Goal: Task Accomplishment & Management: Manage account settings

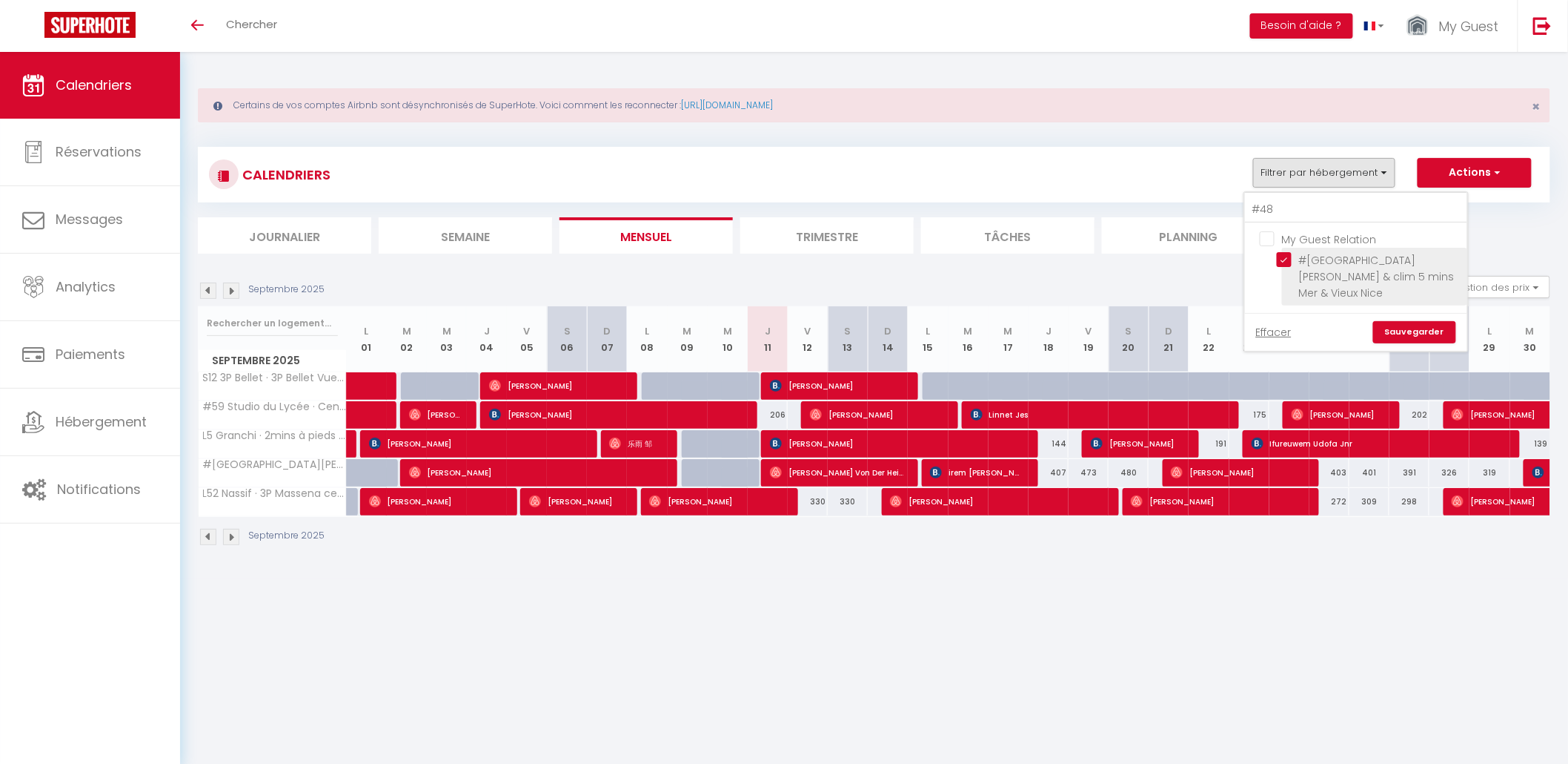
click at [1282, 264] on input "#[GEOGRAPHIC_DATA][PERSON_NAME] & clim 5 mins Mer & Vieux Nice" at bounding box center [1369, 259] width 185 height 15
checkbox input "false"
click at [1287, 210] on input "#48" at bounding box center [1356, 210] width 223 height 27
type input "#"
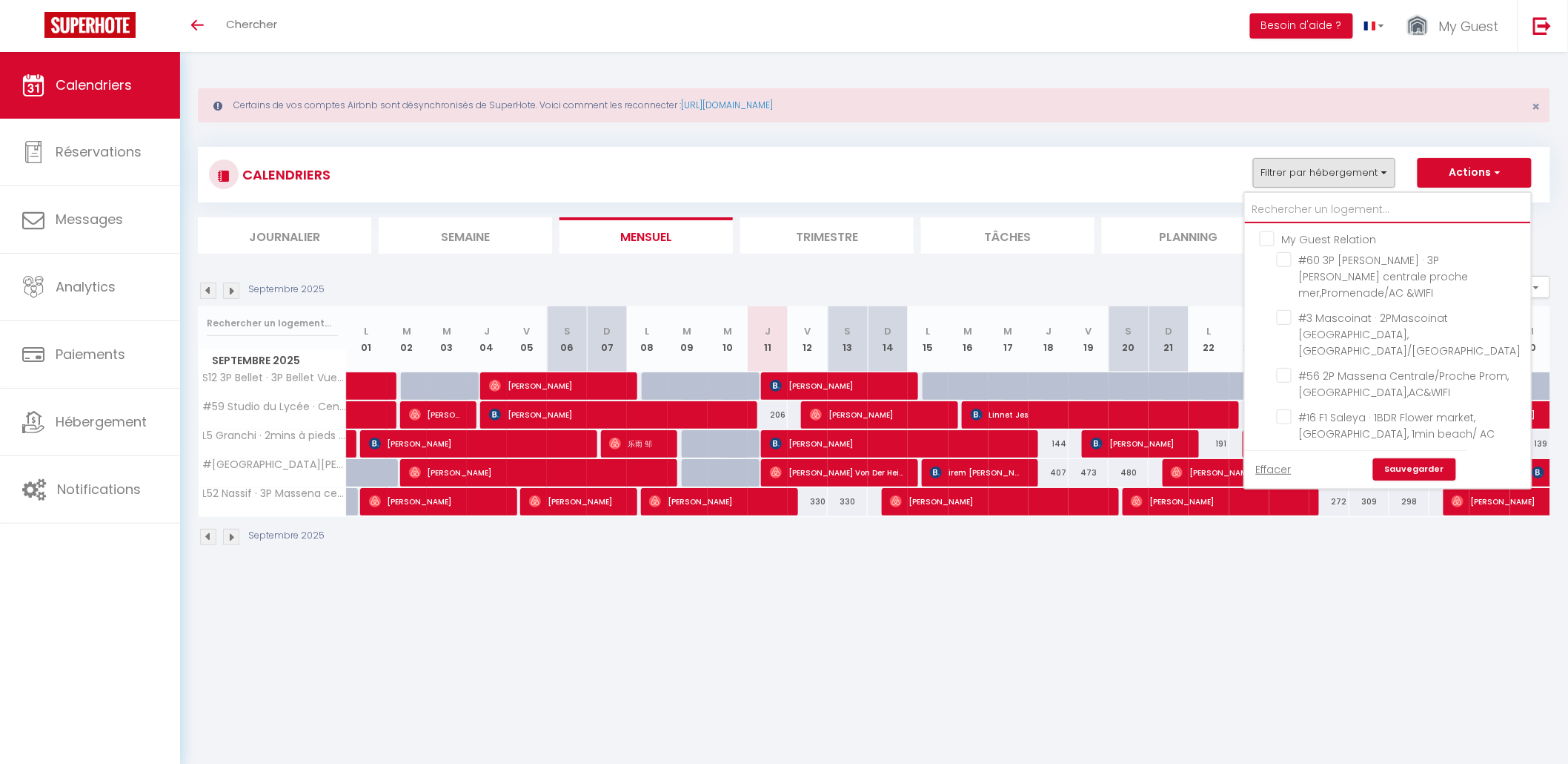
checkbox input "false"
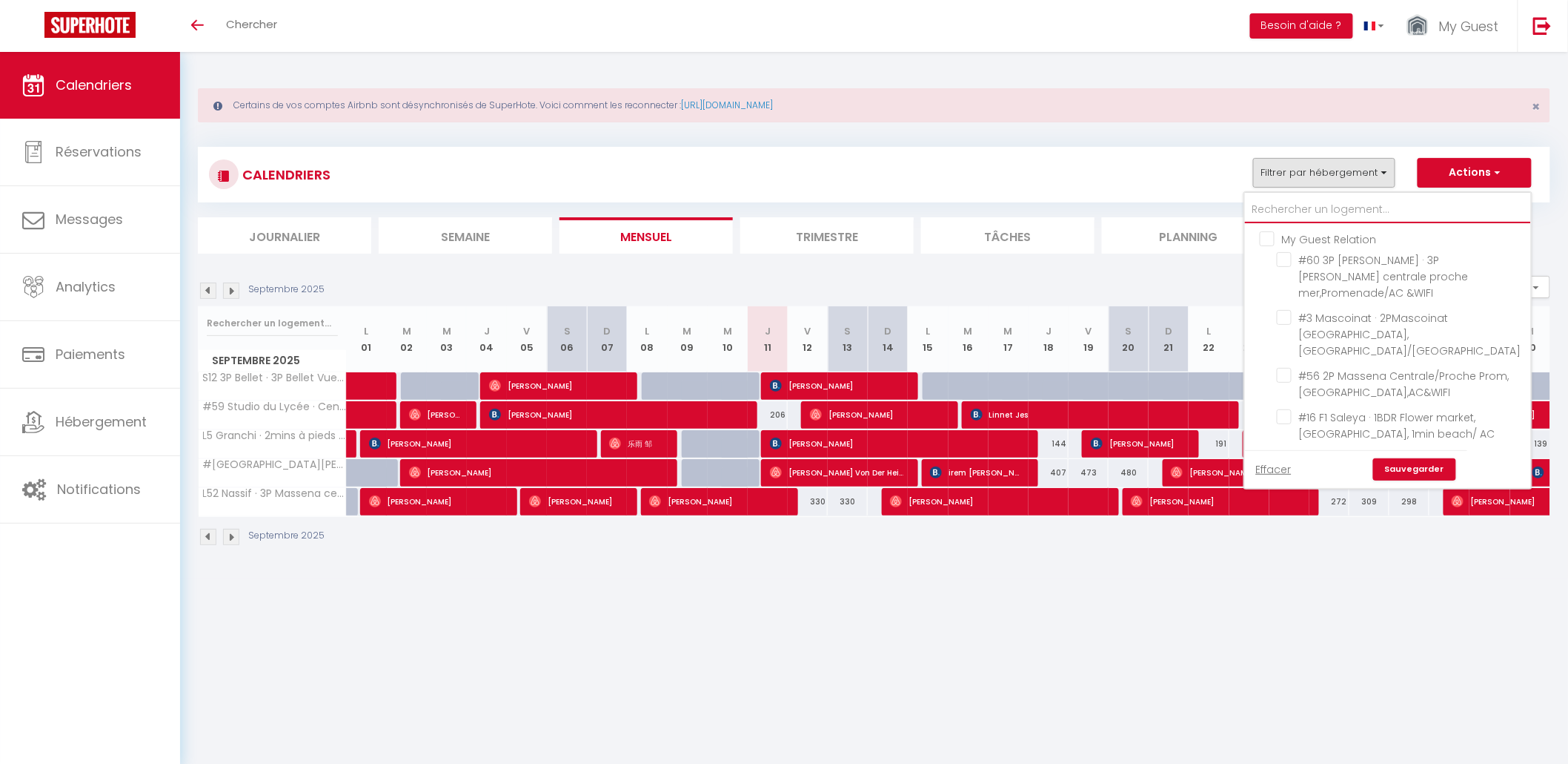
checkbox input "false"
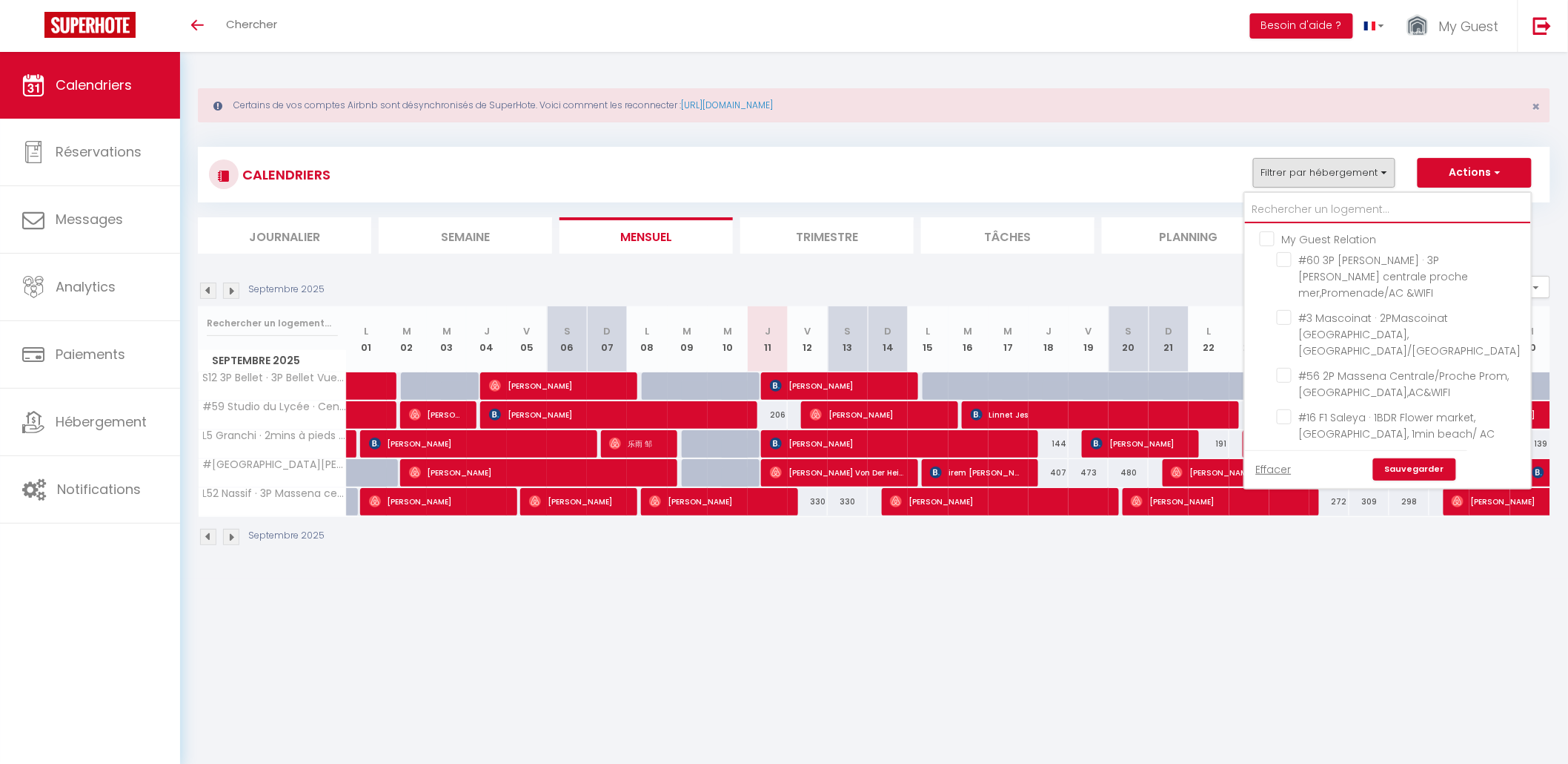
checkbox input "false"
type input "B"
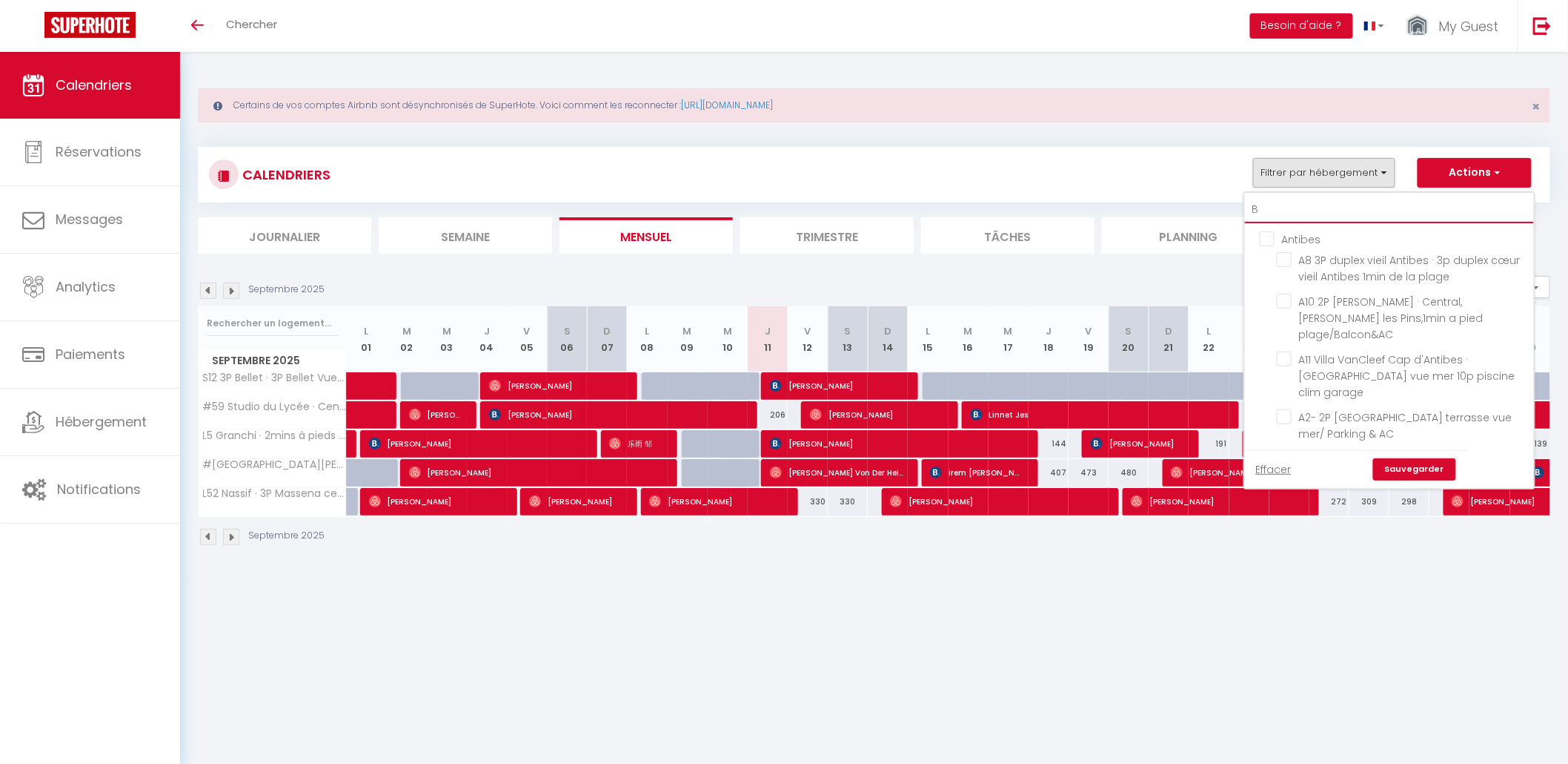
checkbox input "false"
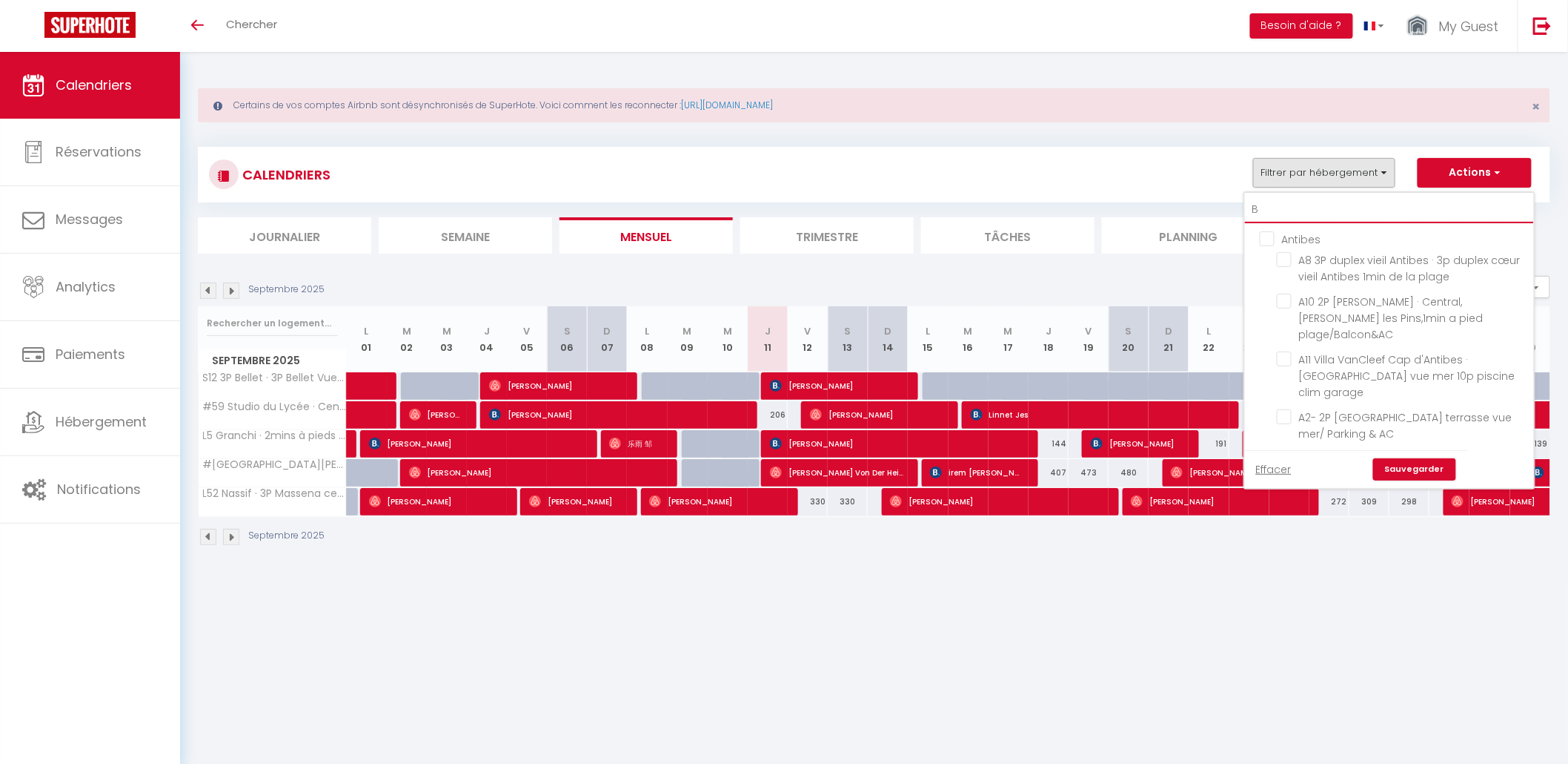
checkbox input "false"
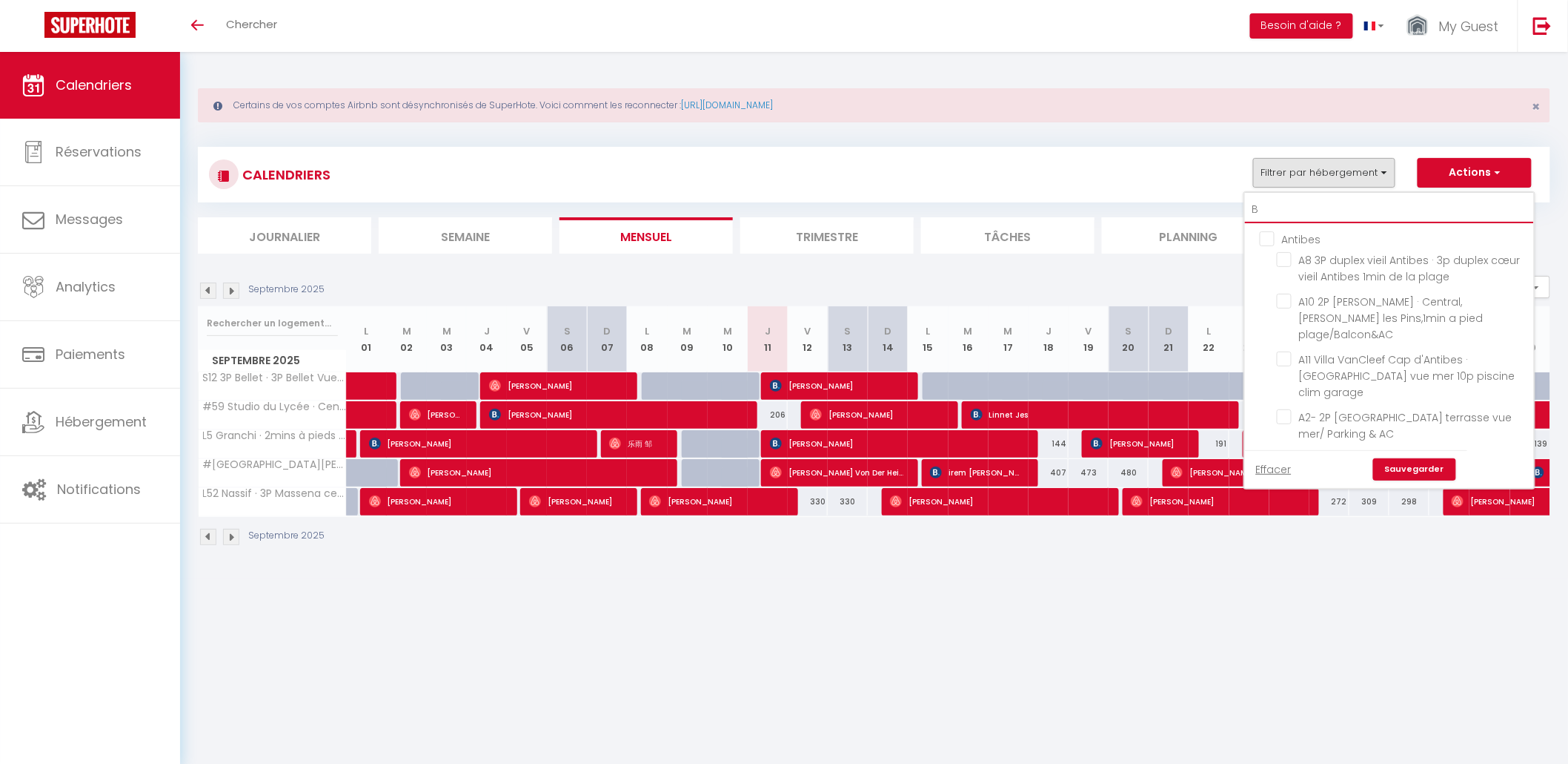
checkbox input "false"
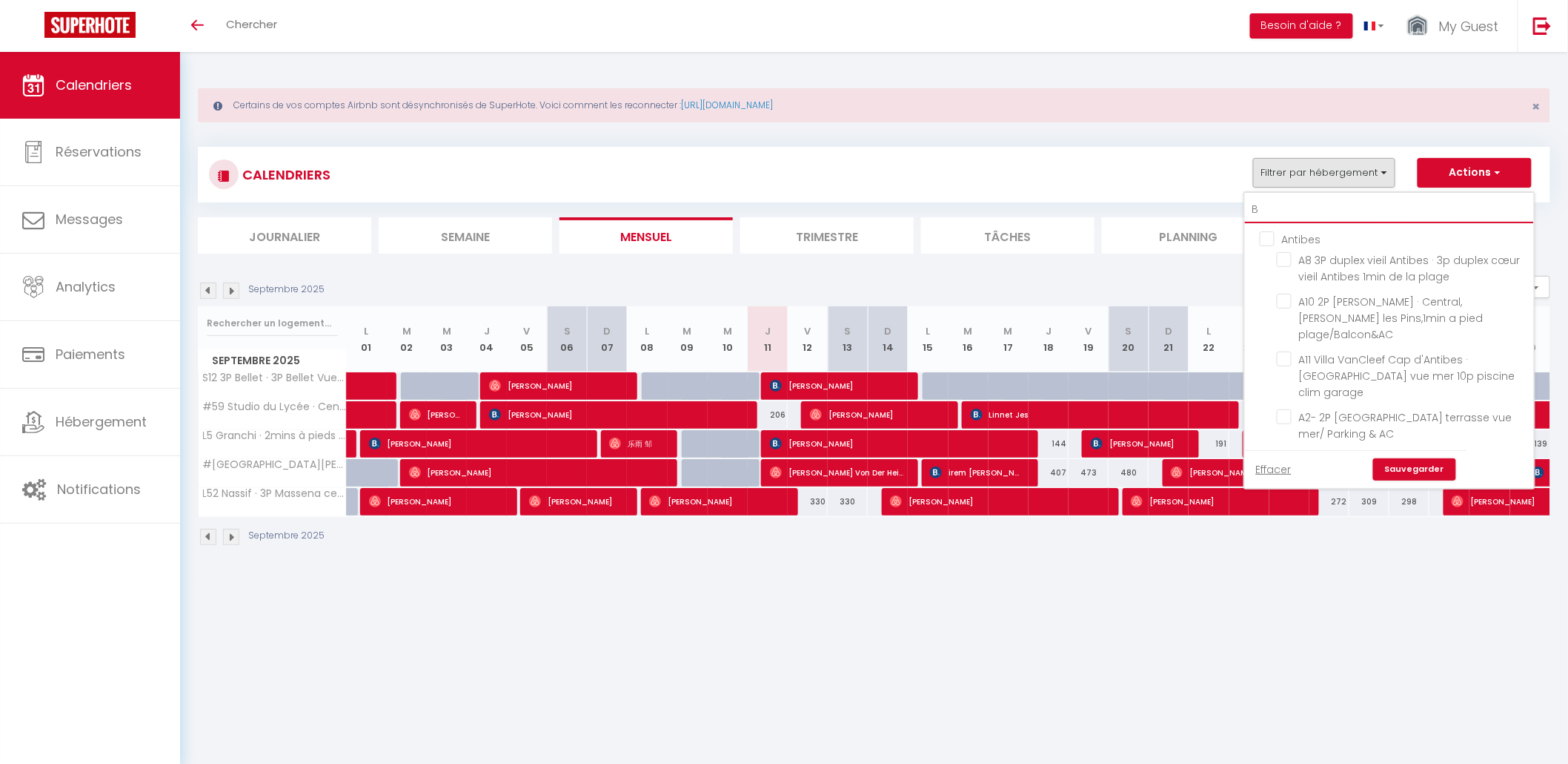
checkbox input "false"
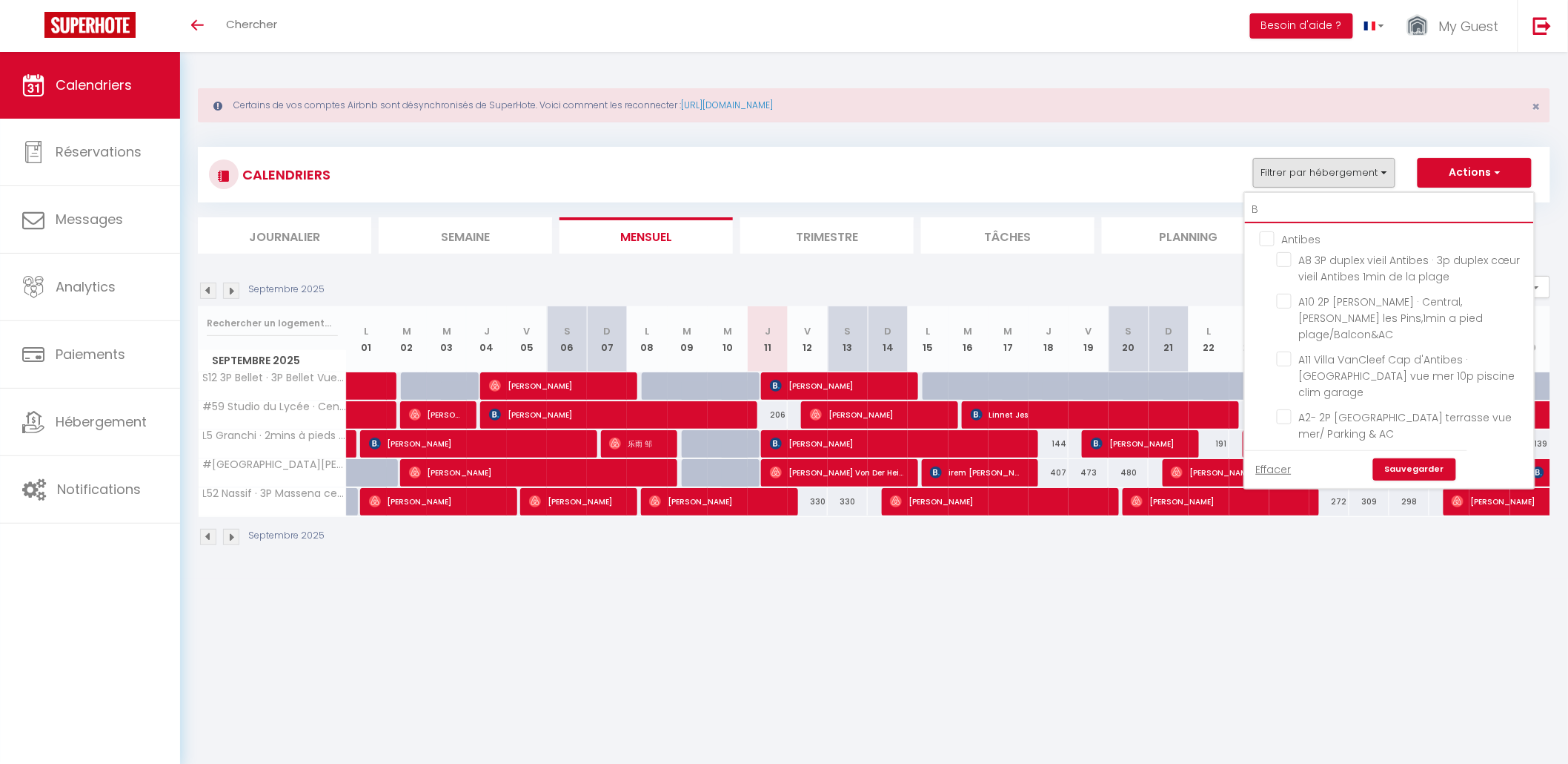
checkbox input "false"
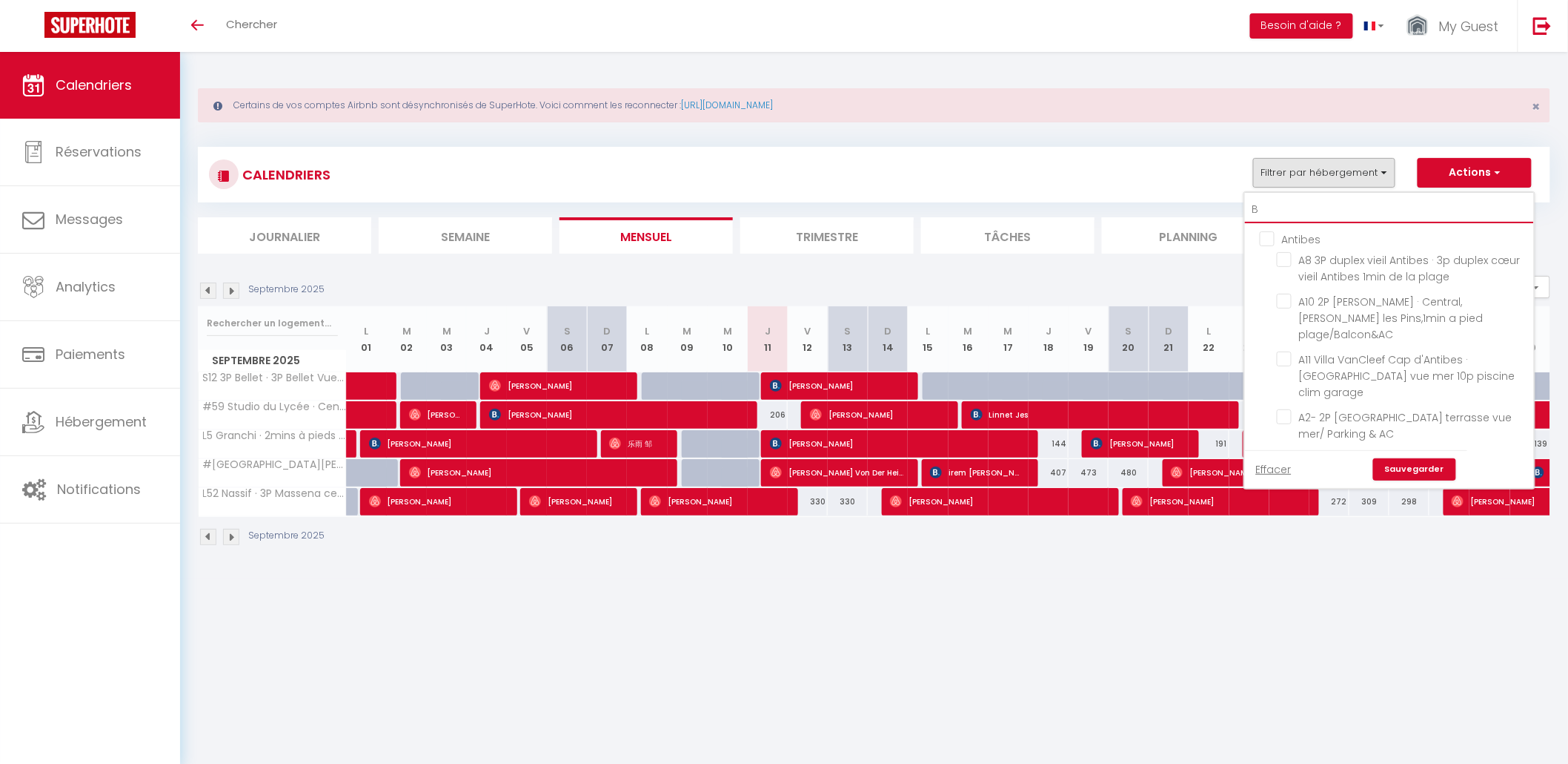
checkbox input "false"
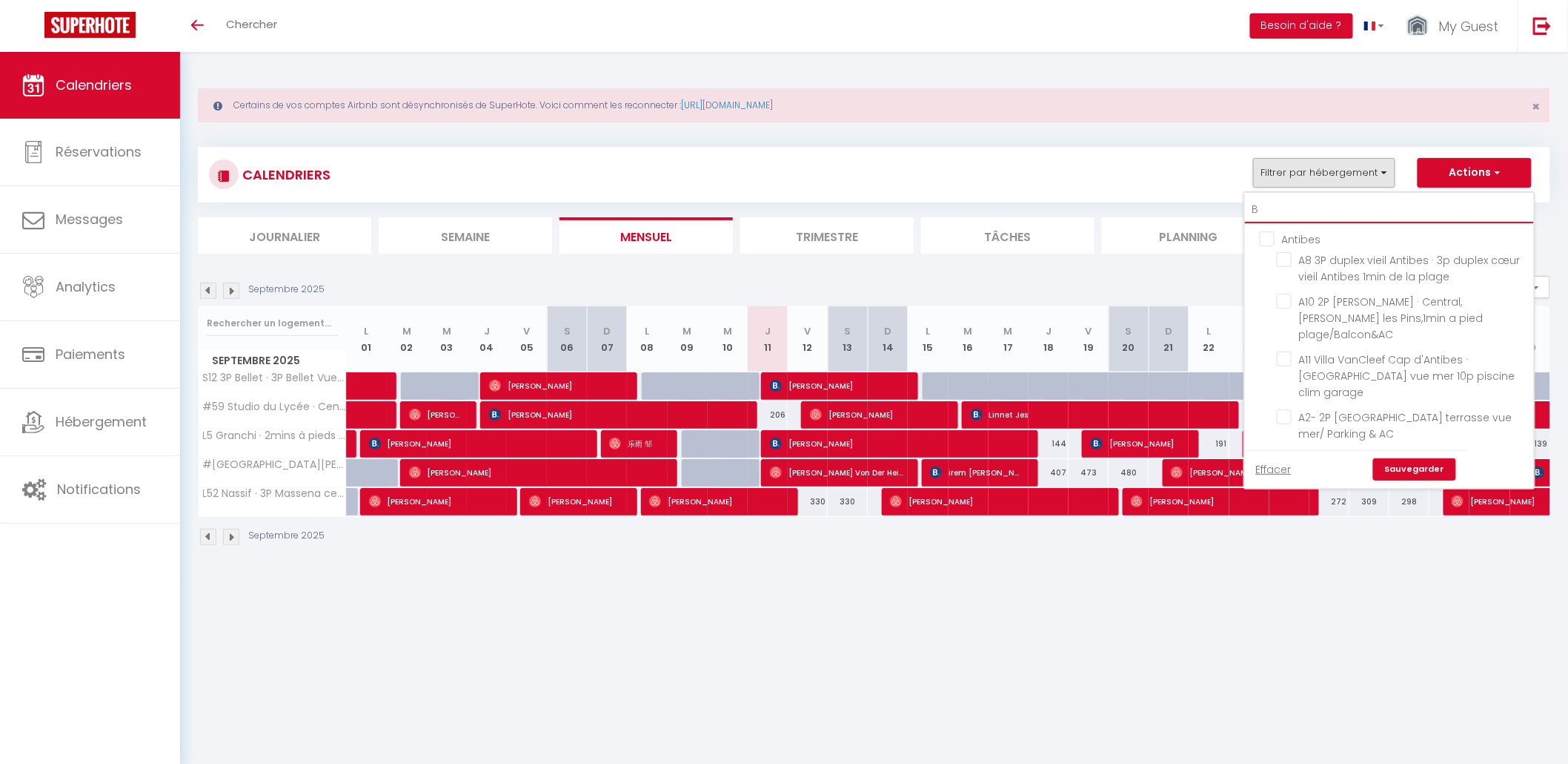
checkbox input "false"
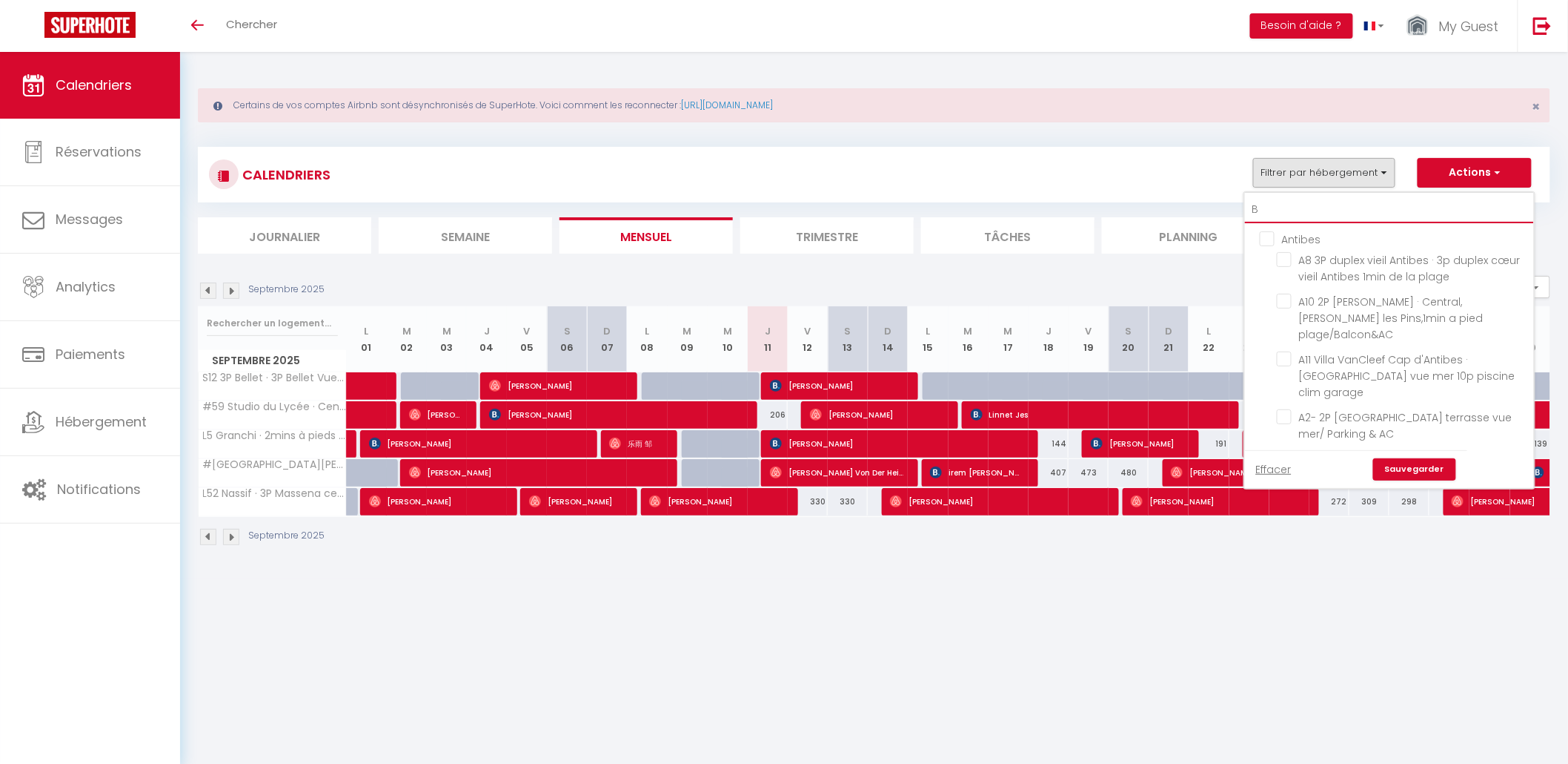
checkbox input "false"
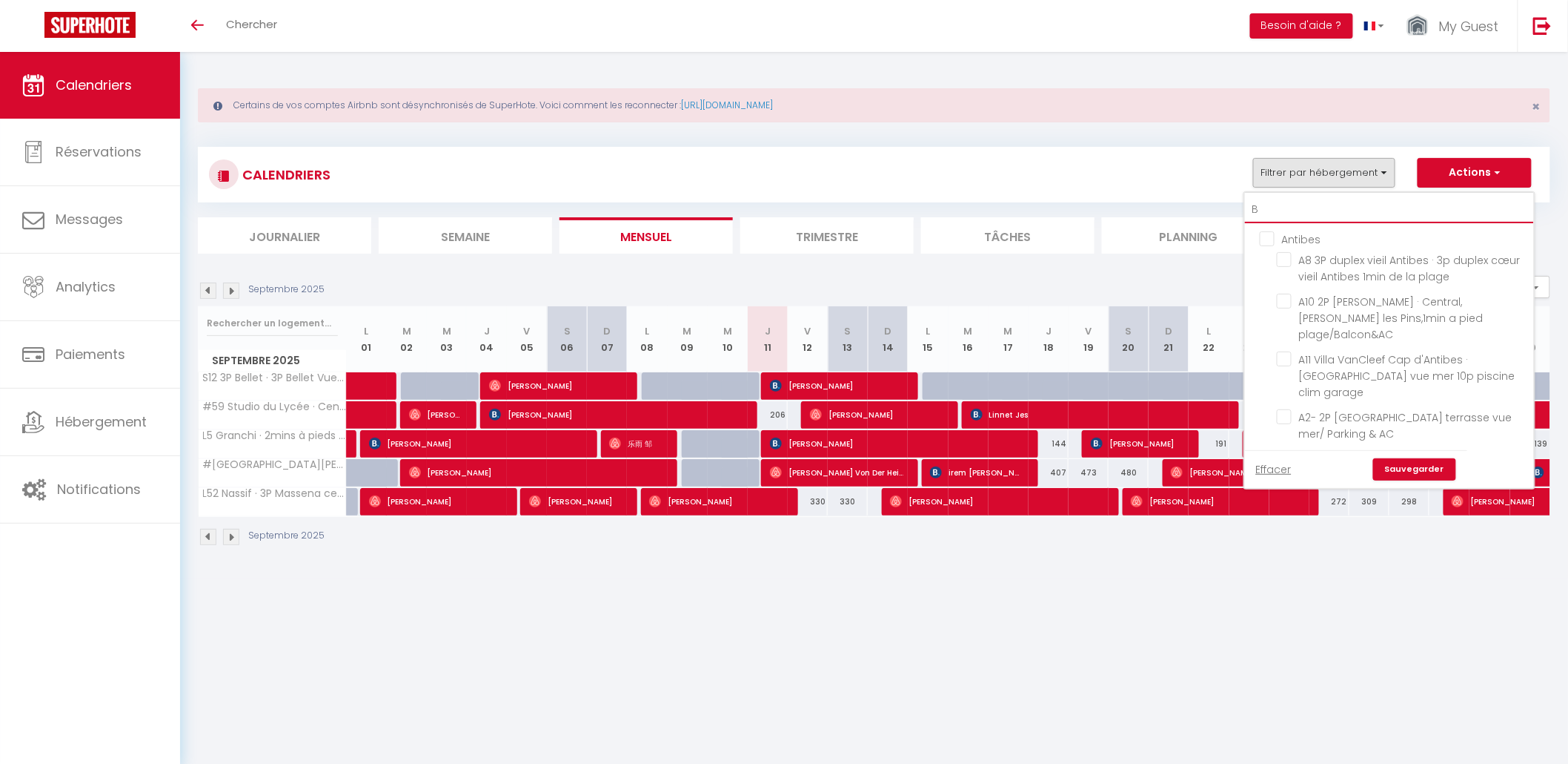
checkbox input "false"
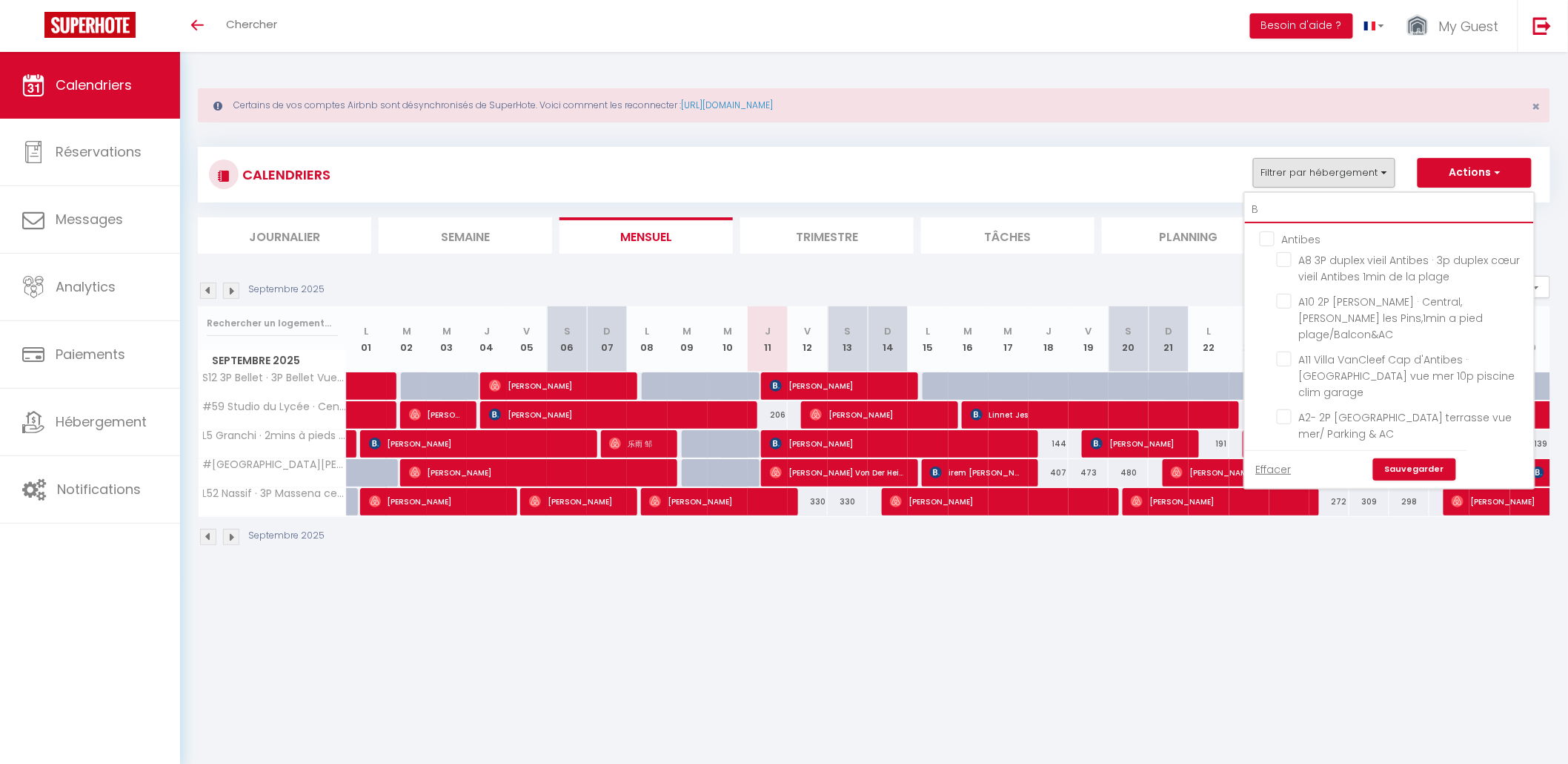
checkbox input "false"
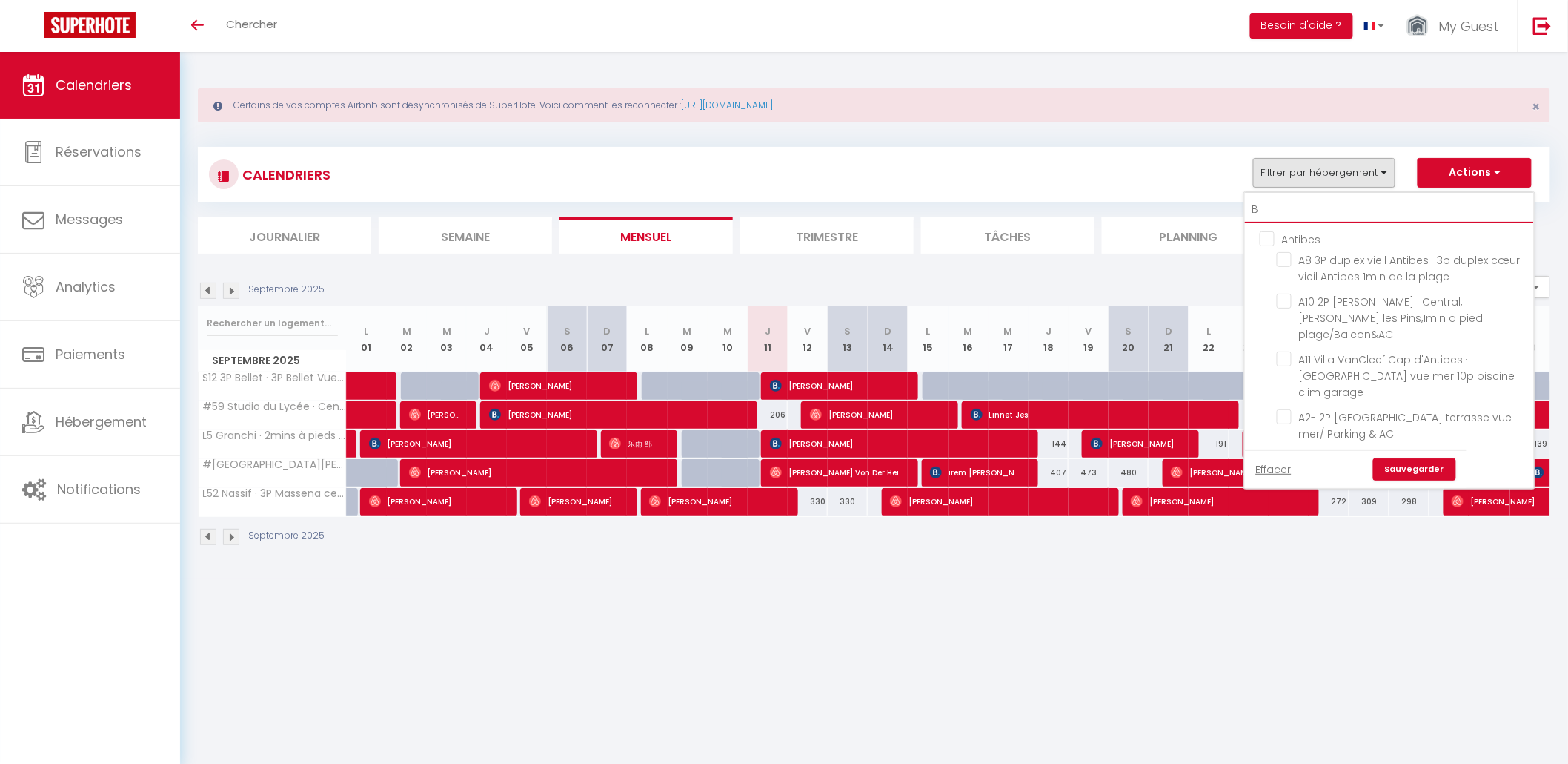
checkbox input "false"
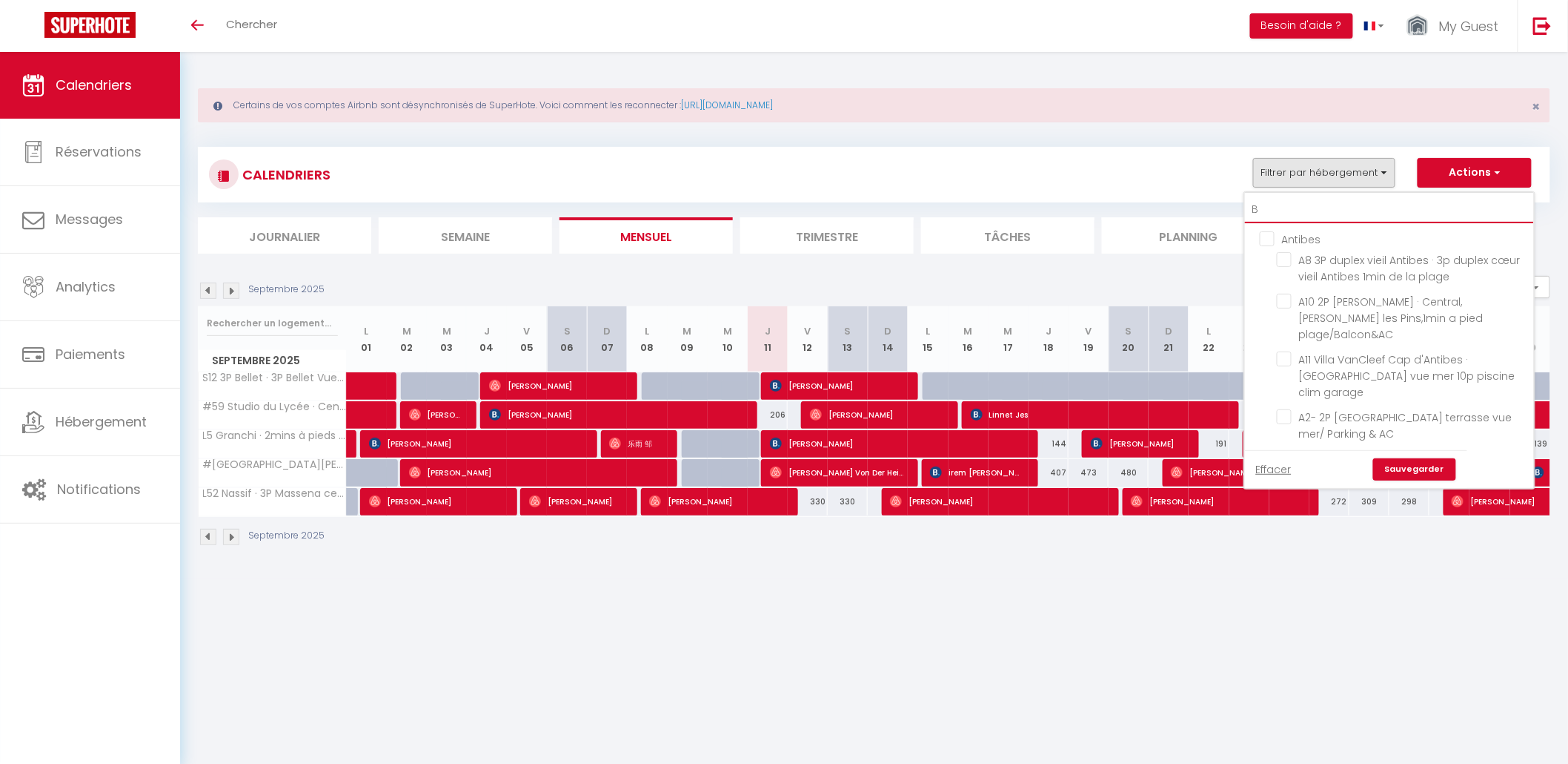
checkbox input "false"
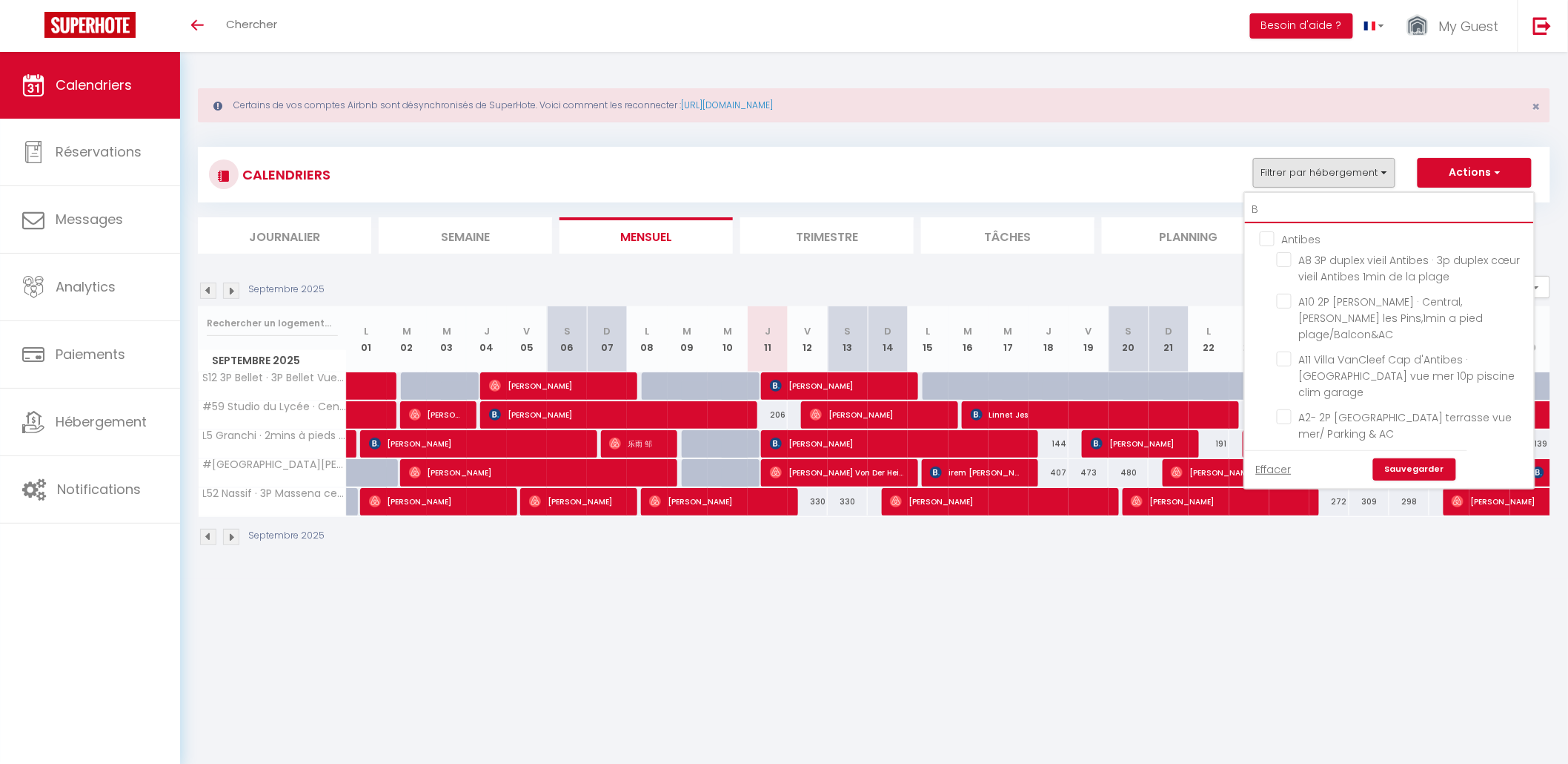
type input "BM"
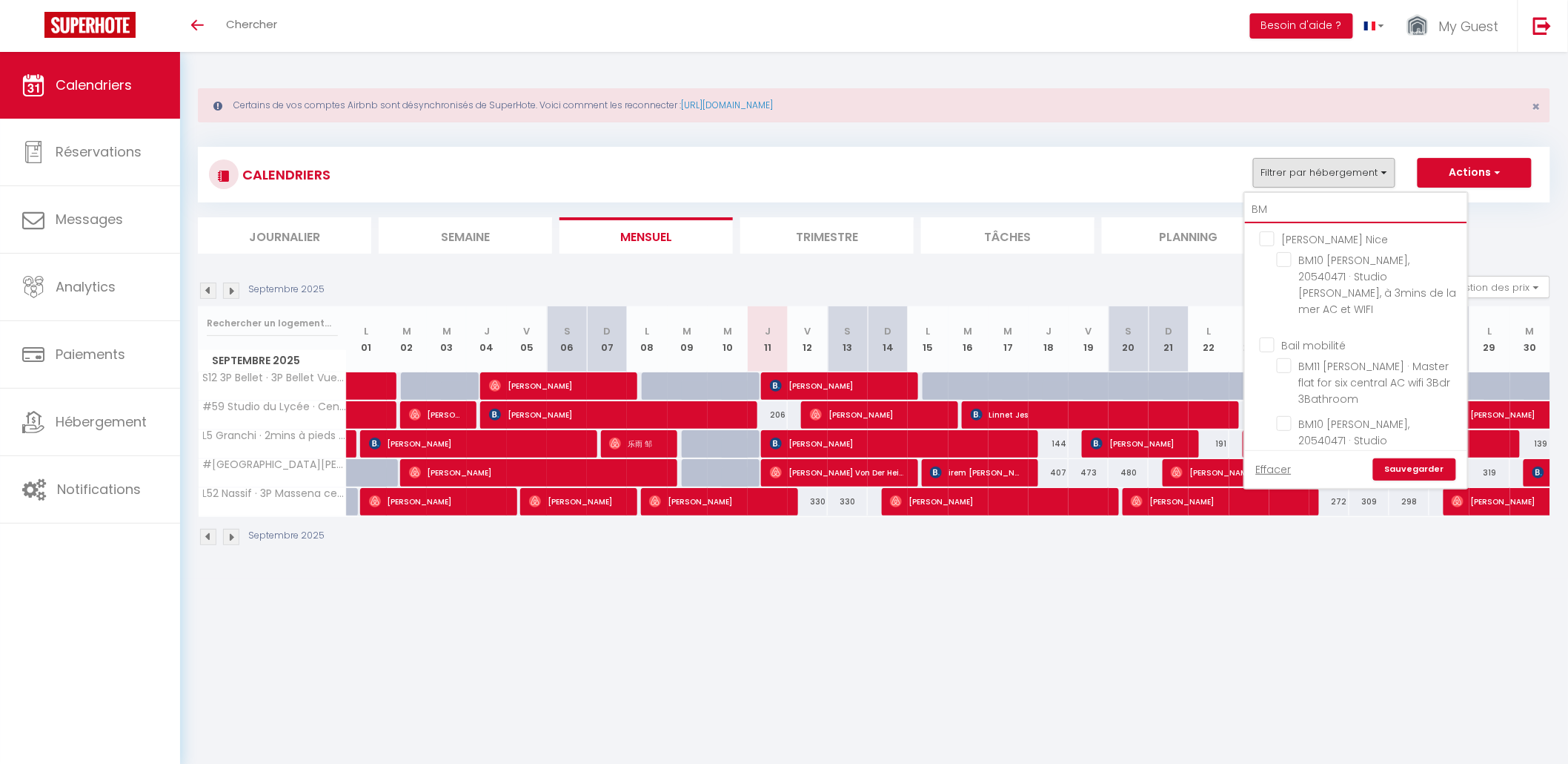
checkbox input "false"
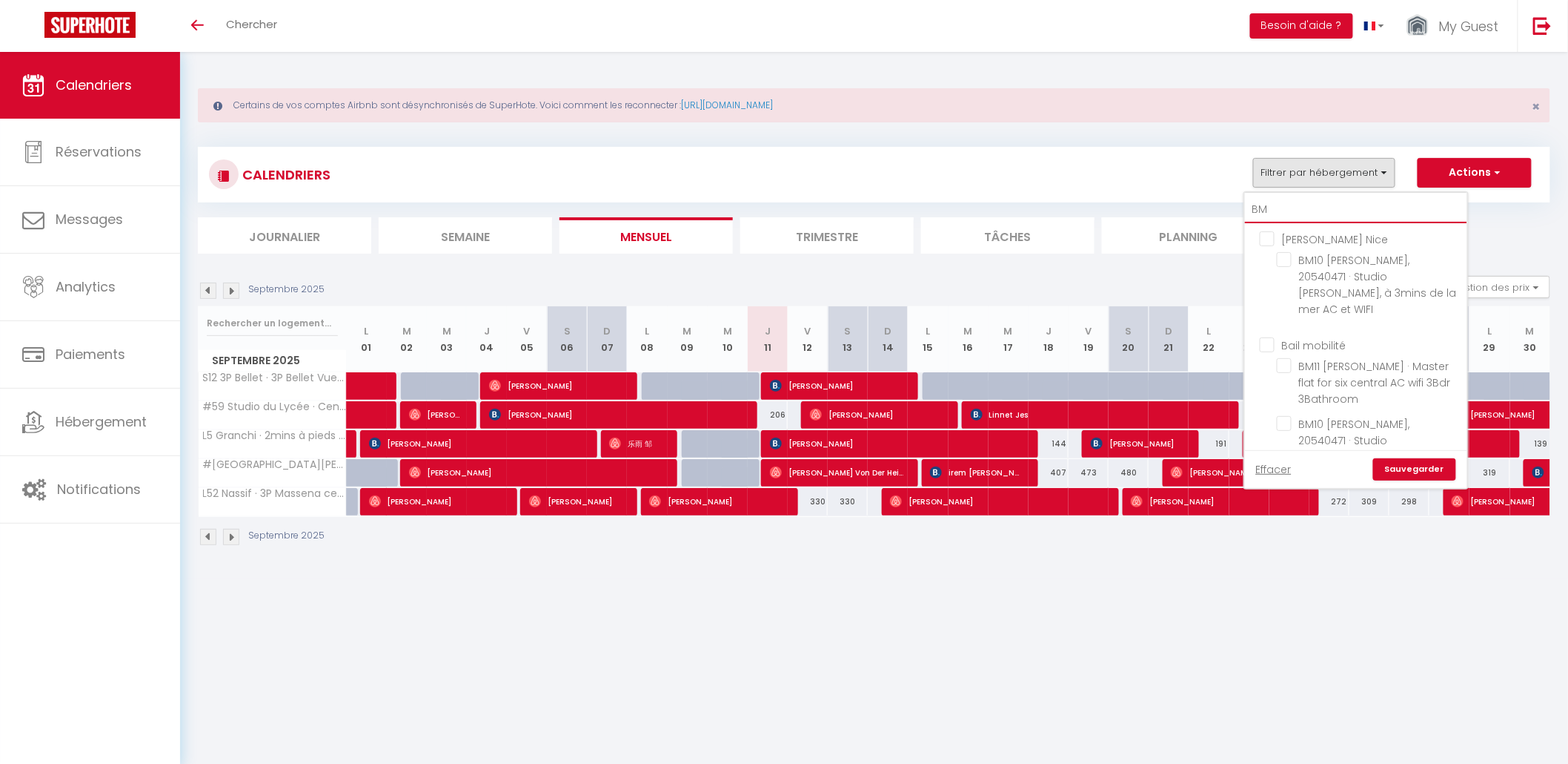
checkbox input "false"
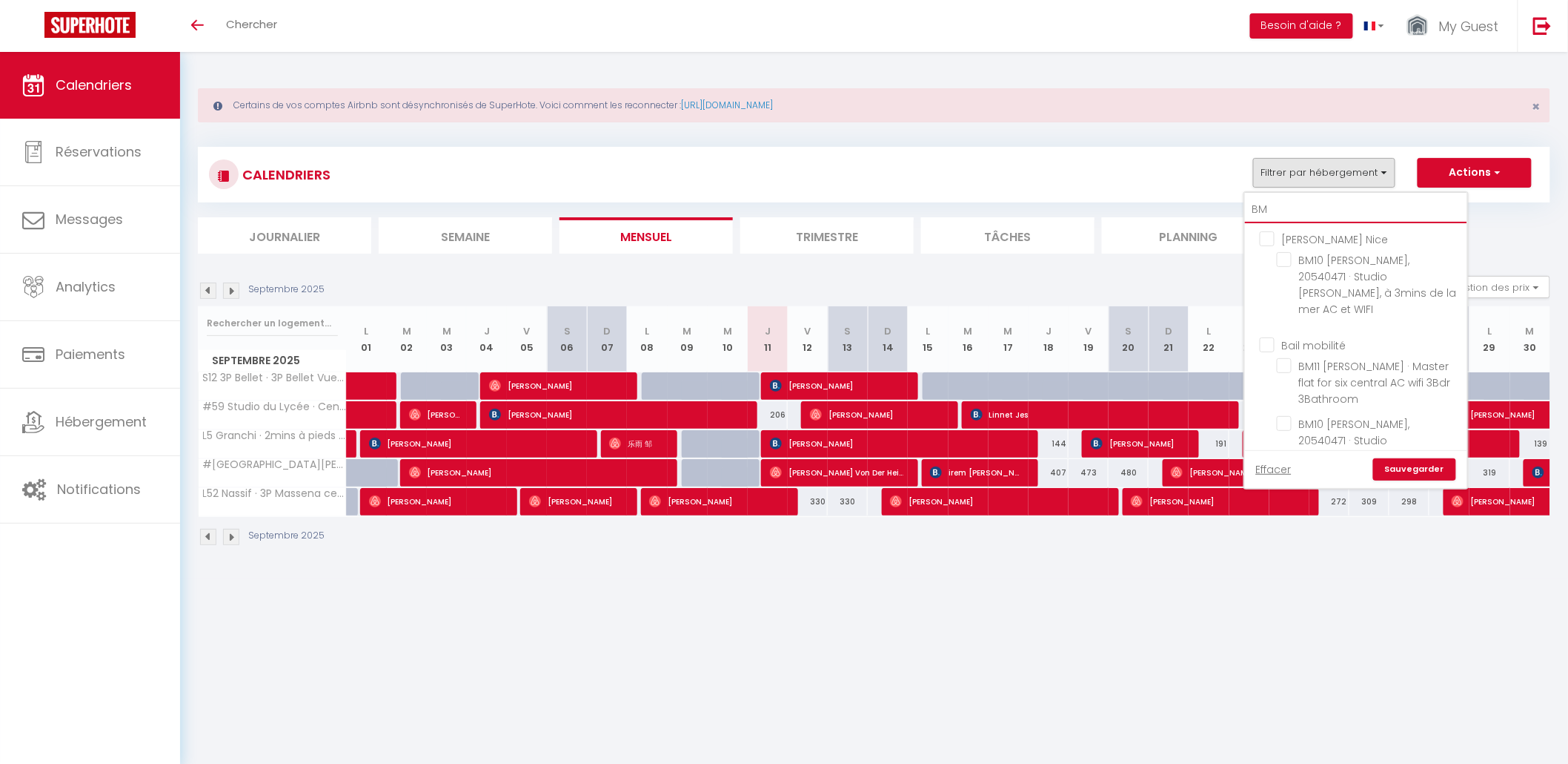
checkbox input "false"
type input "BM1"
checkbox input "false"
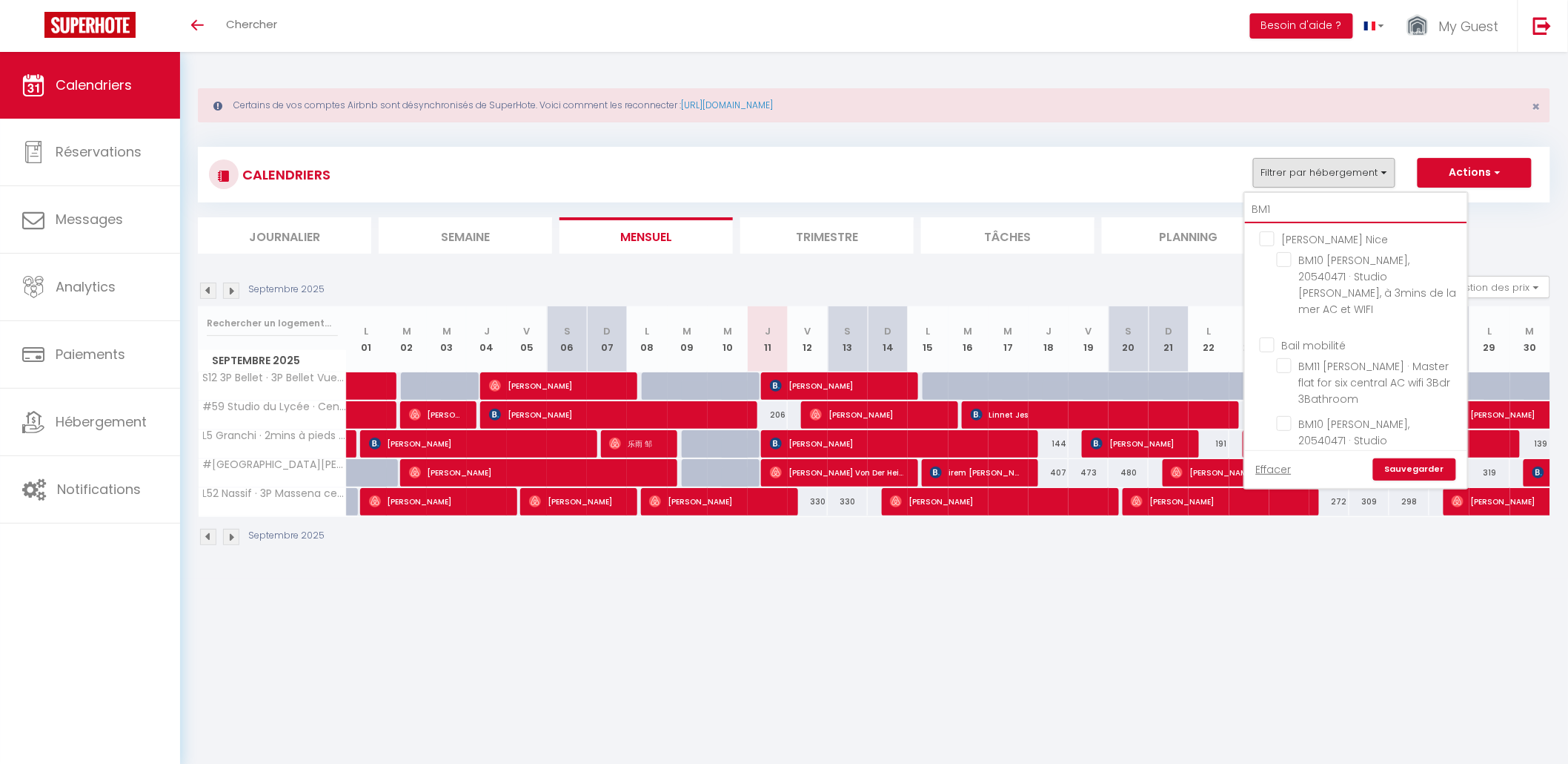
checkbox input "false"
type input "BM11"
checkbox input "false"
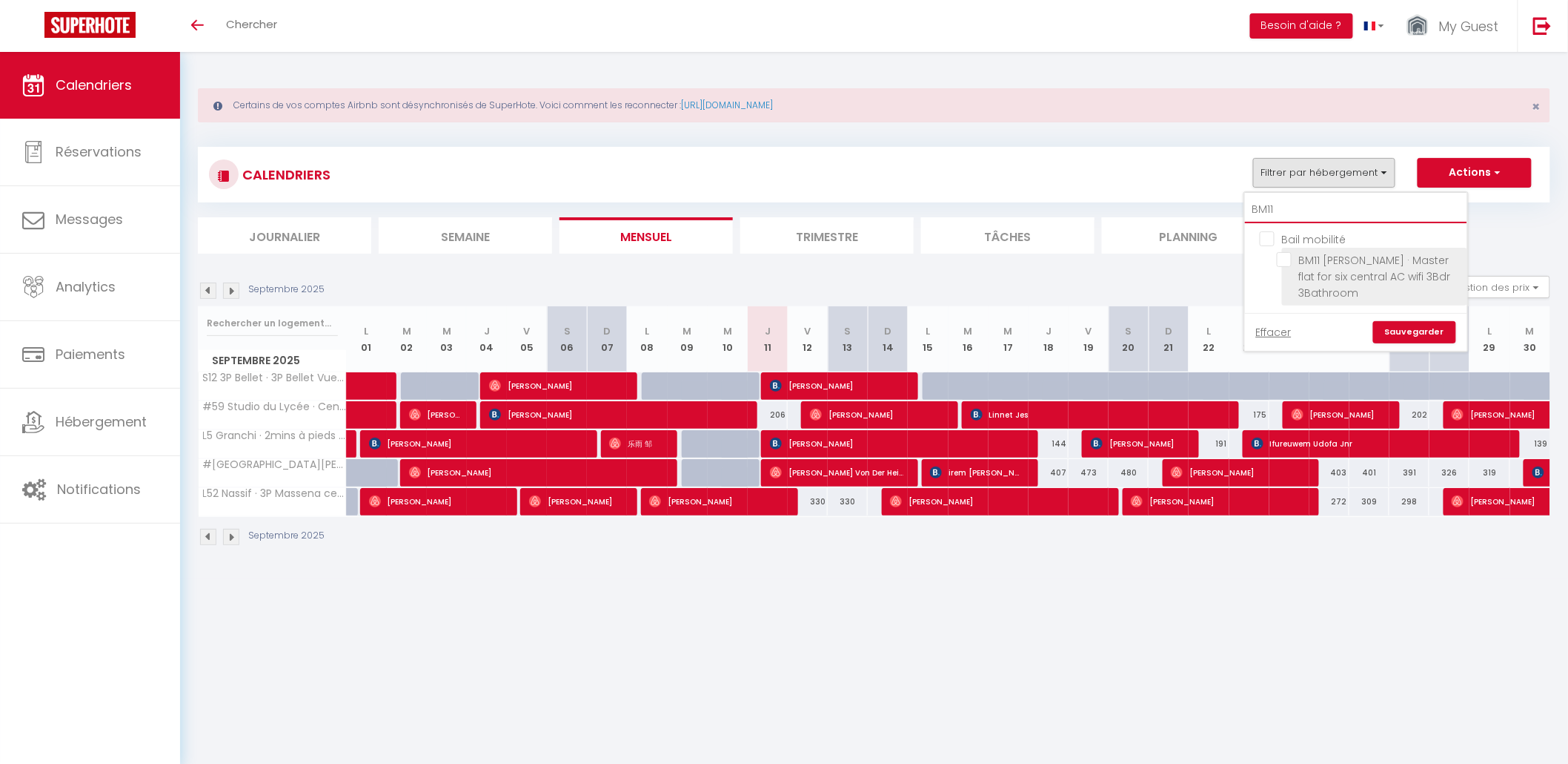
type input "BM11"
drag, startPoint x: 1289, startPoint y: 263, endPoint x: 1339, endPoint y: 284, distance: 54.2
click at [1289, 263] on input "BM11 [PERSON_NAME] · Master flat for six central AC wifi 3Bdr 3Bathroom" at bounding box center [1369, 259] width 185 height 15
checkbox input "true"
click at [1434, 327] on link "Sauvegarder" at bounding box center [1414, 332] width 83 height 22
